Goal: Task Accomplishment & Management: Use online tool/utility

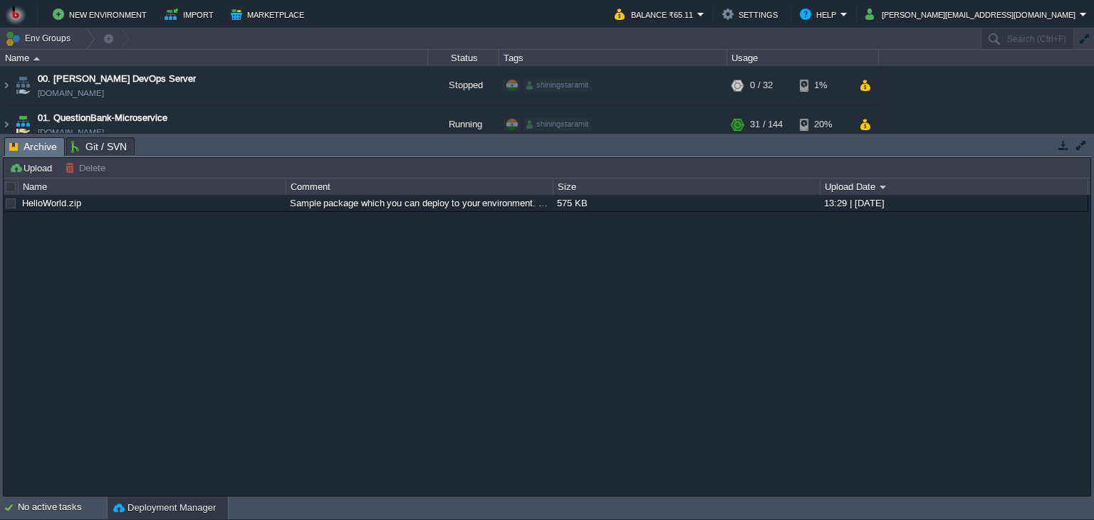
click at [1061, 147] on button "button" at bounding box center [1063, 145] width 13 height 13
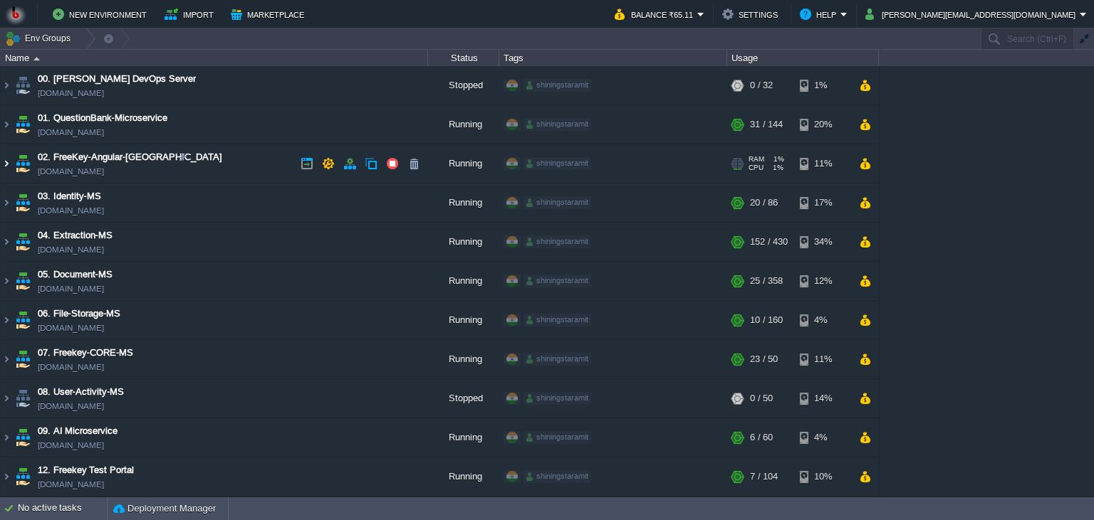
click at [7, 161] on img at bounding box center [6, 164] width 11 height 38
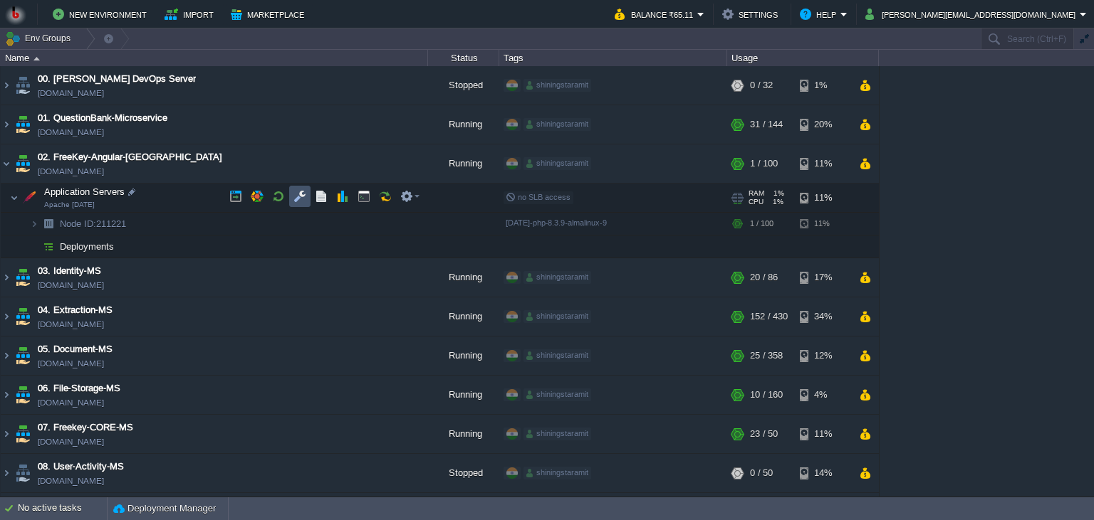
click at [295, 199] on button "button" at bounding box center [299, 196] width 13 height 13
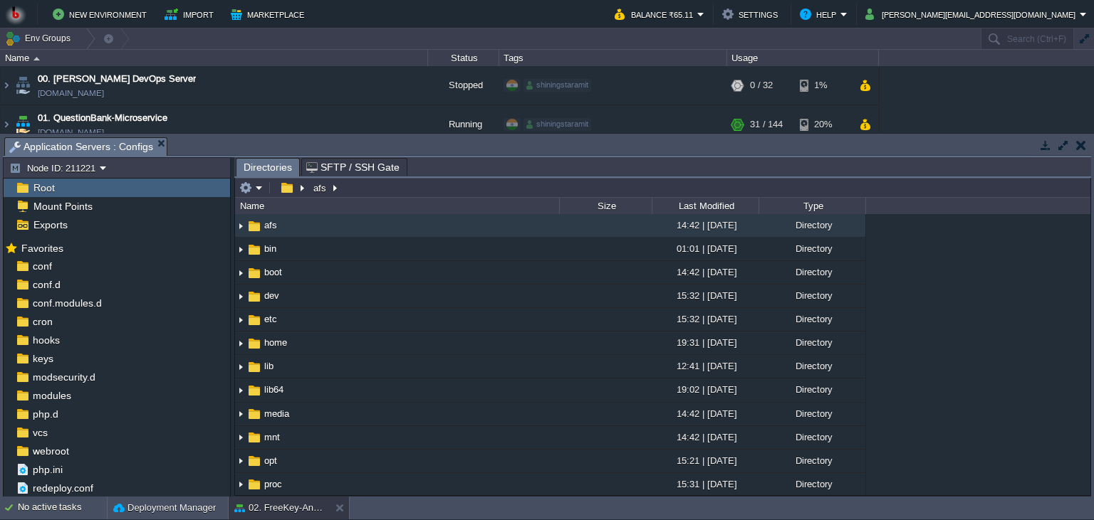
scroll to position [399, 0]
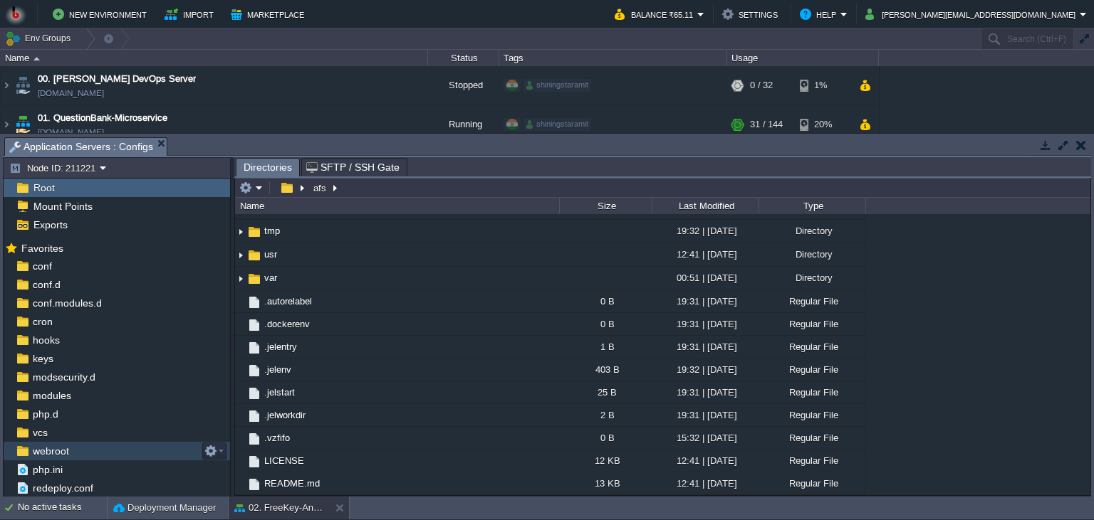
click at [70, 454] on span "webroot" at bounding box center [50, 451] width 41 height 13
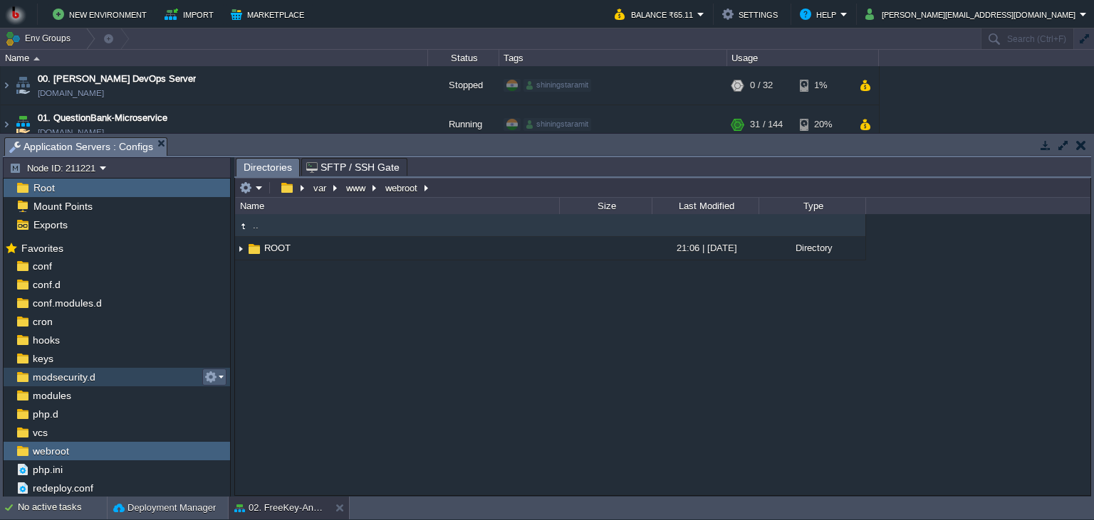
click at [246, 362] on div ".. ROOT 21:06 | [DATE] Directory" at bounding box center [662, 354] width 855 height 281
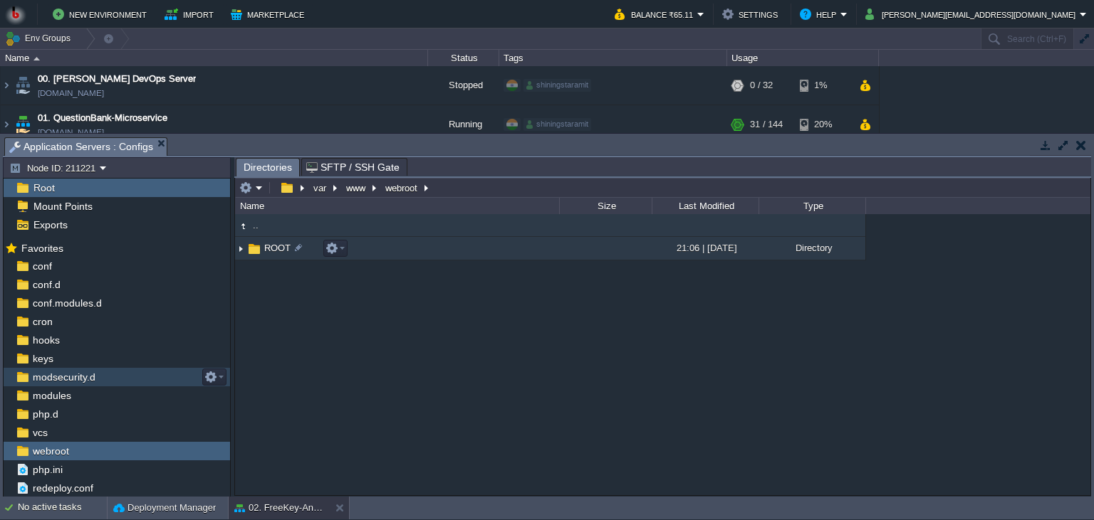
click at [390, 256] on td "ROOT" at bounding box center [397, 248] width 324 height 23
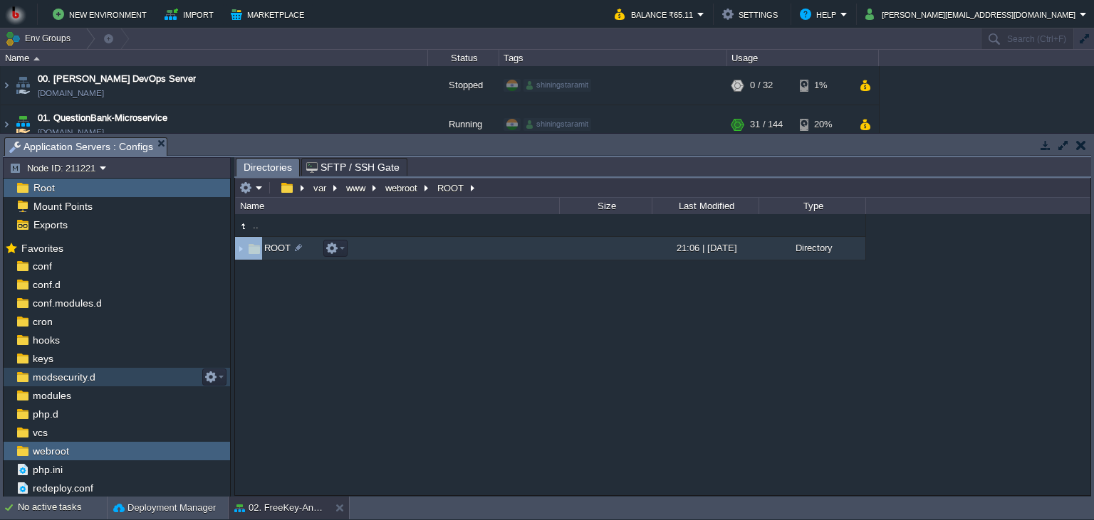
click at [390, 256] on td "ROOT" at bounding box center [397, 248] width 324 height 23
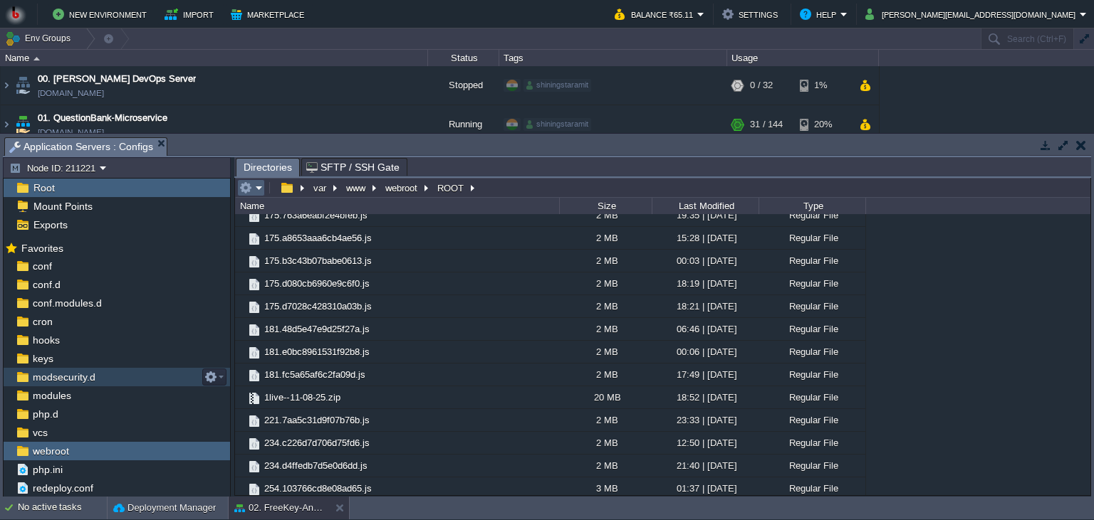
click at [258, 189] on em at bounding box center [250, 188] width 23 height 13
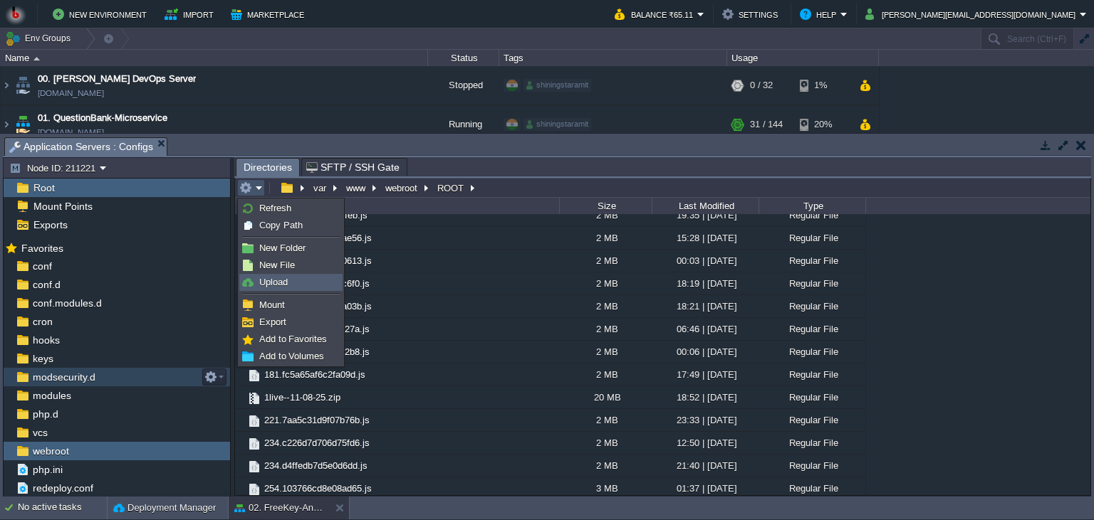
click at [281, 278] on span "Upload" at bounding box center [273, 282] width 28 height 11
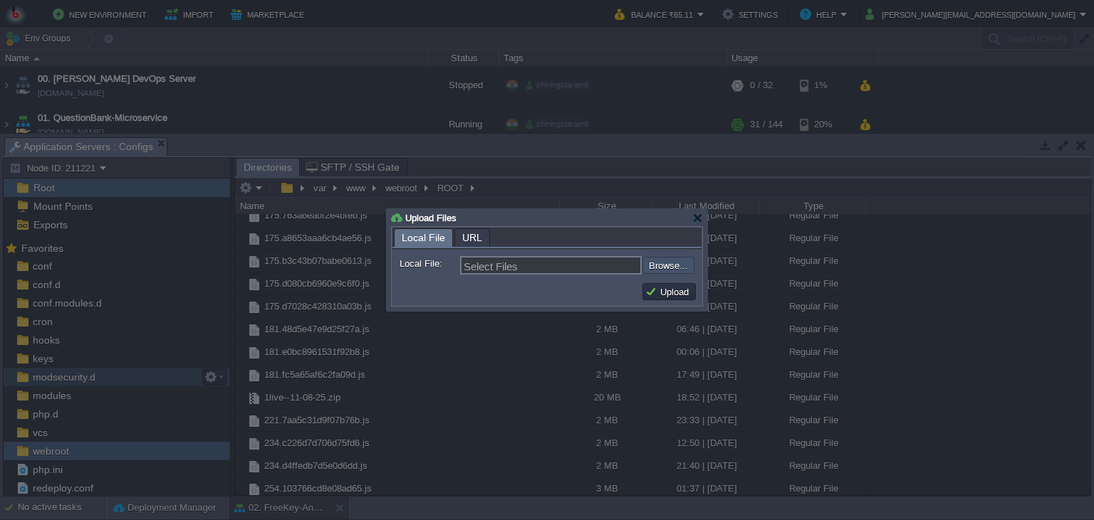
click at [686, 273] on input "file" at bounding box center [604, 265] width 180 height 17
type input "C:\fakepath\live-11-08-25.zip"
type input "live-11-08-25.zip"
click at [665, 292] on button "Upload" at bounding box center [669, 291] width 48 height 13
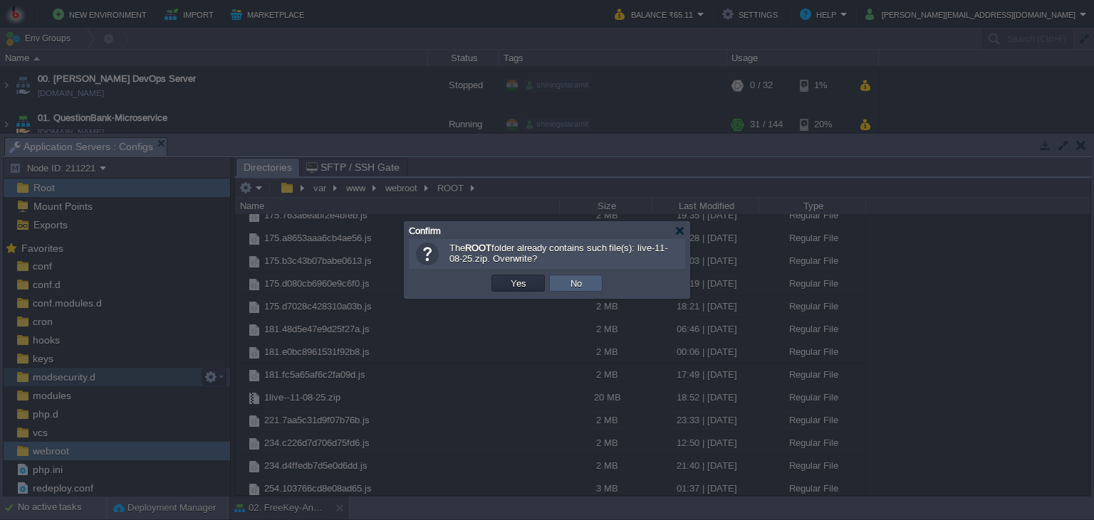
click at [586, 278] on td "No" at bounding box center [575, 283] width 53 height 17
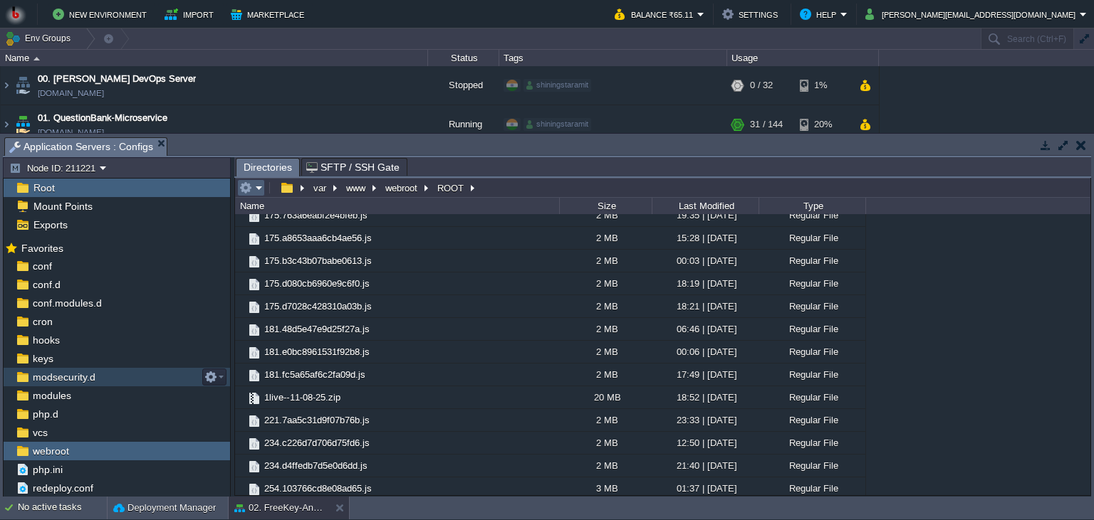
click at [254, 184] on em at bounding box center [250, 188] width 23 height 13
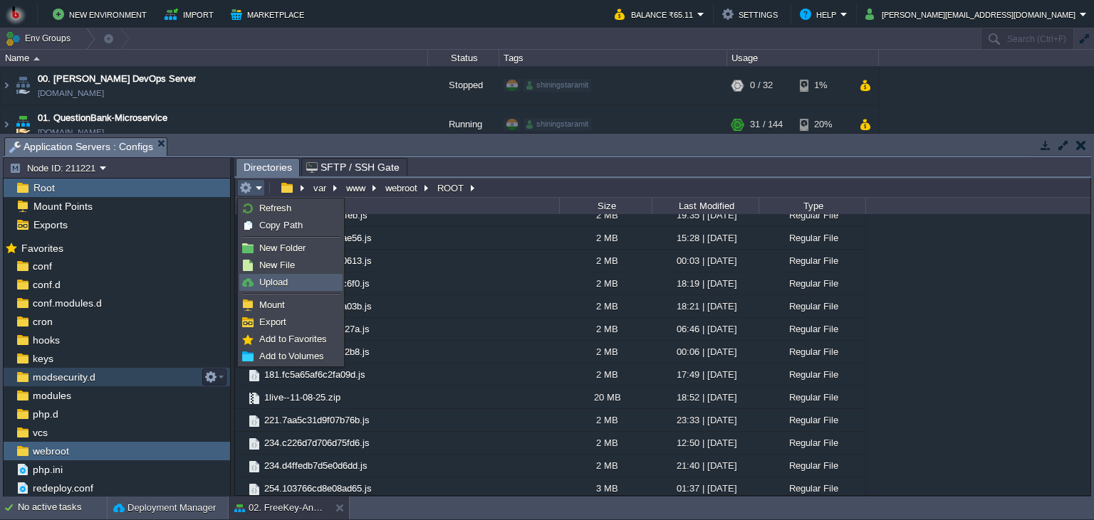
click at [263, 288] on span "Upload" at bounding box center [273, 282] width 28 height 11
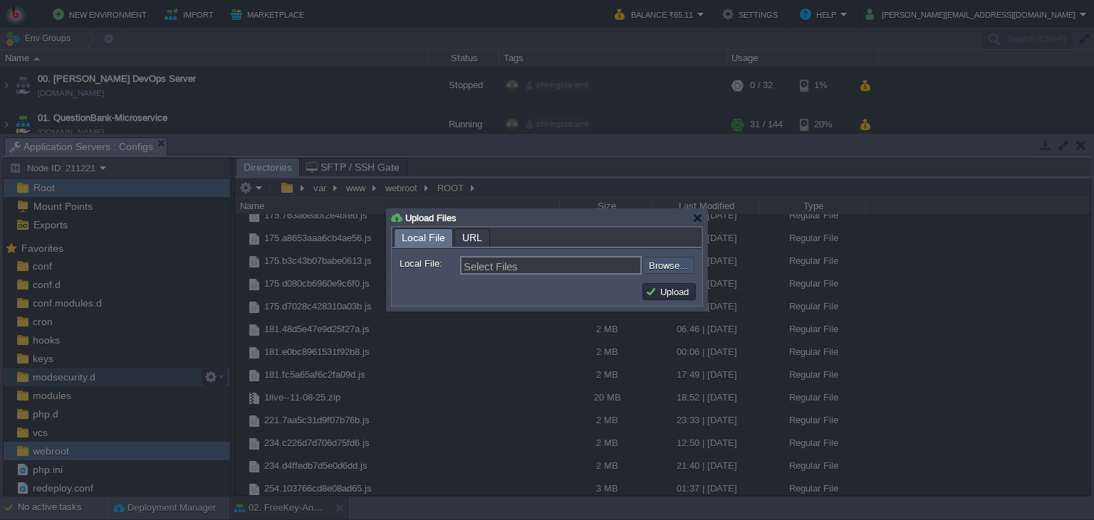
click at [666, 265] on input "file" at bounding box center [604, 265] width 180 height 17
type input "C:\fakepath\live-13-08-25.zip"
type input "live-13-08-25.zip"
click at [665, 295] on button "Upload" at bounding box center [669, 291] width 48 height 13
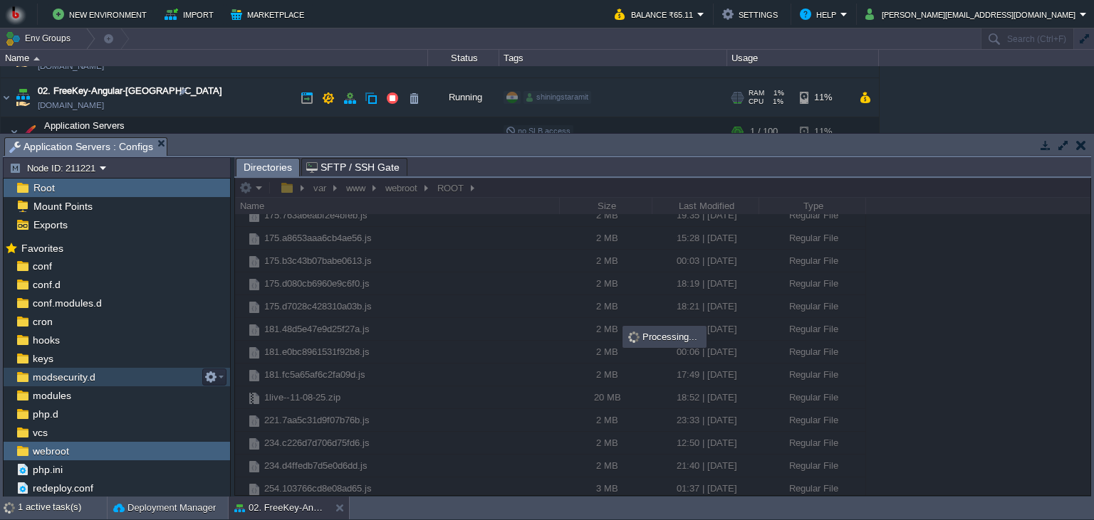
scroll to position [94, 0]
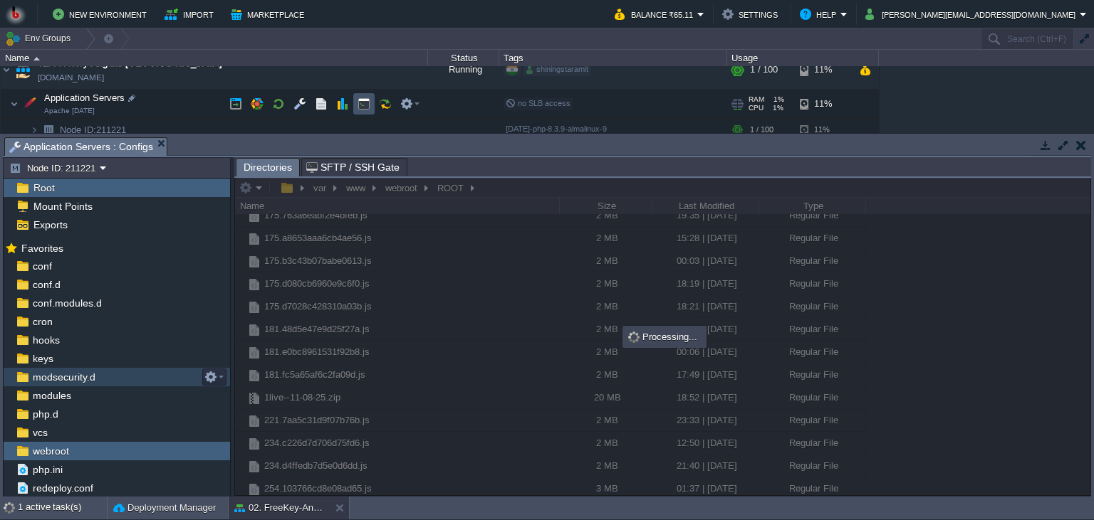
click at [358, 109] on button "button" at bounding box center [363, 104] width 13 height 13
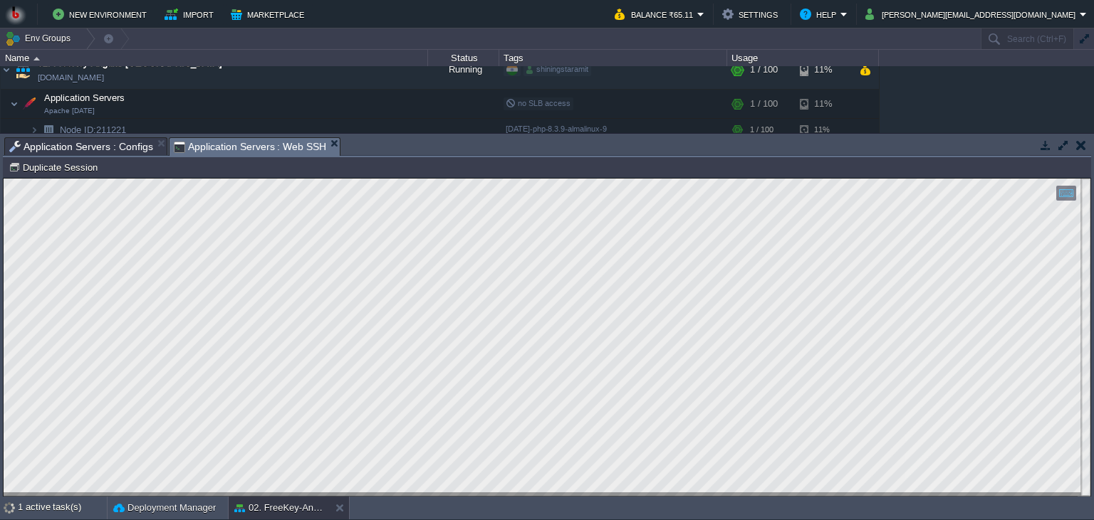
scroll to position [6, 0]
